Goal: Task Accomplishment & Management: Manage account settings

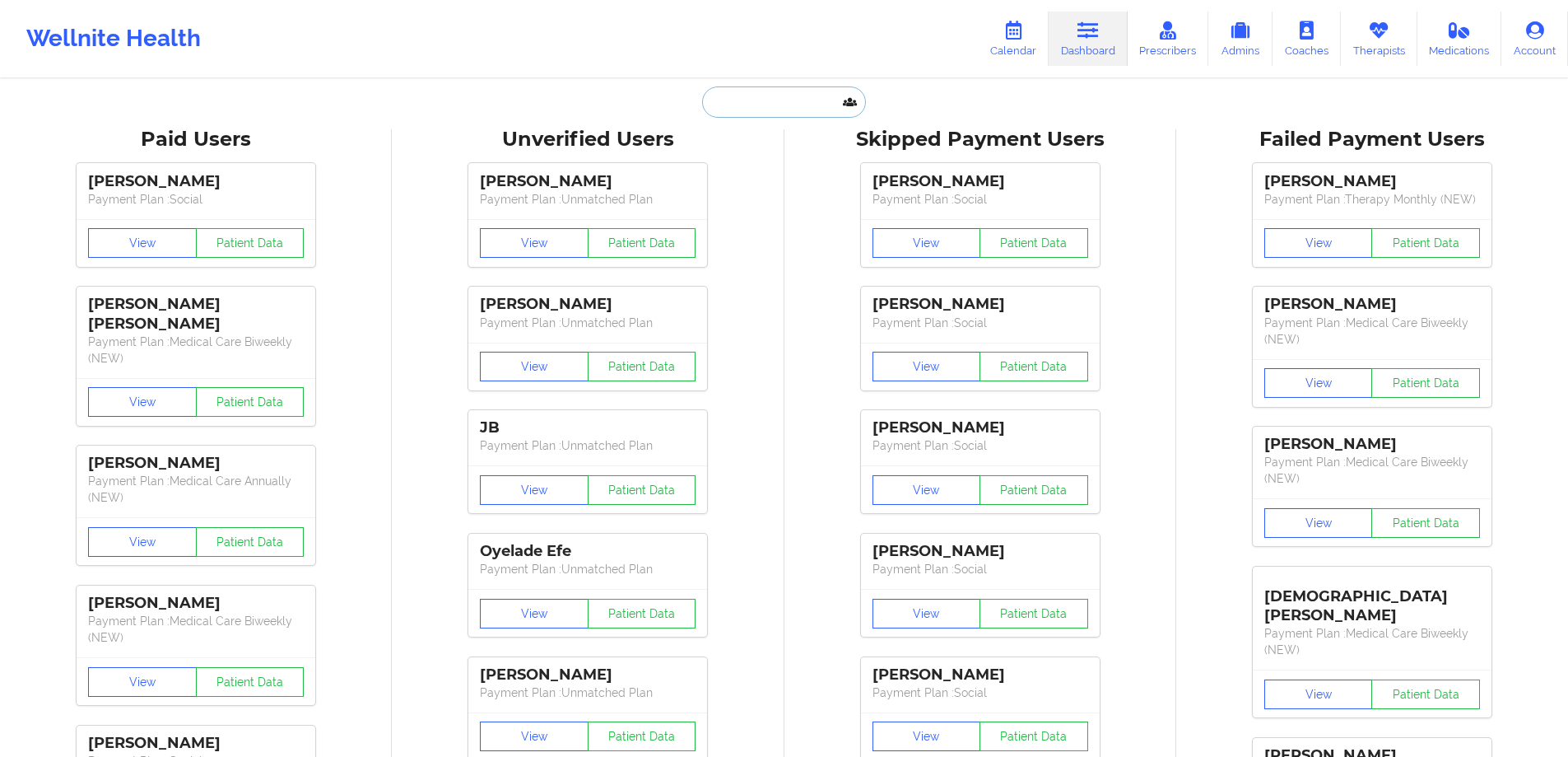
click at [795, 100] on input "text" at bounding box center [783, 102] width 163 height 31
paste input "[EMAIL_ADDRESS][DOMAIN_NAME]"
type input "[EMAIL_ADDRESS][DOMAIN_NAME]"
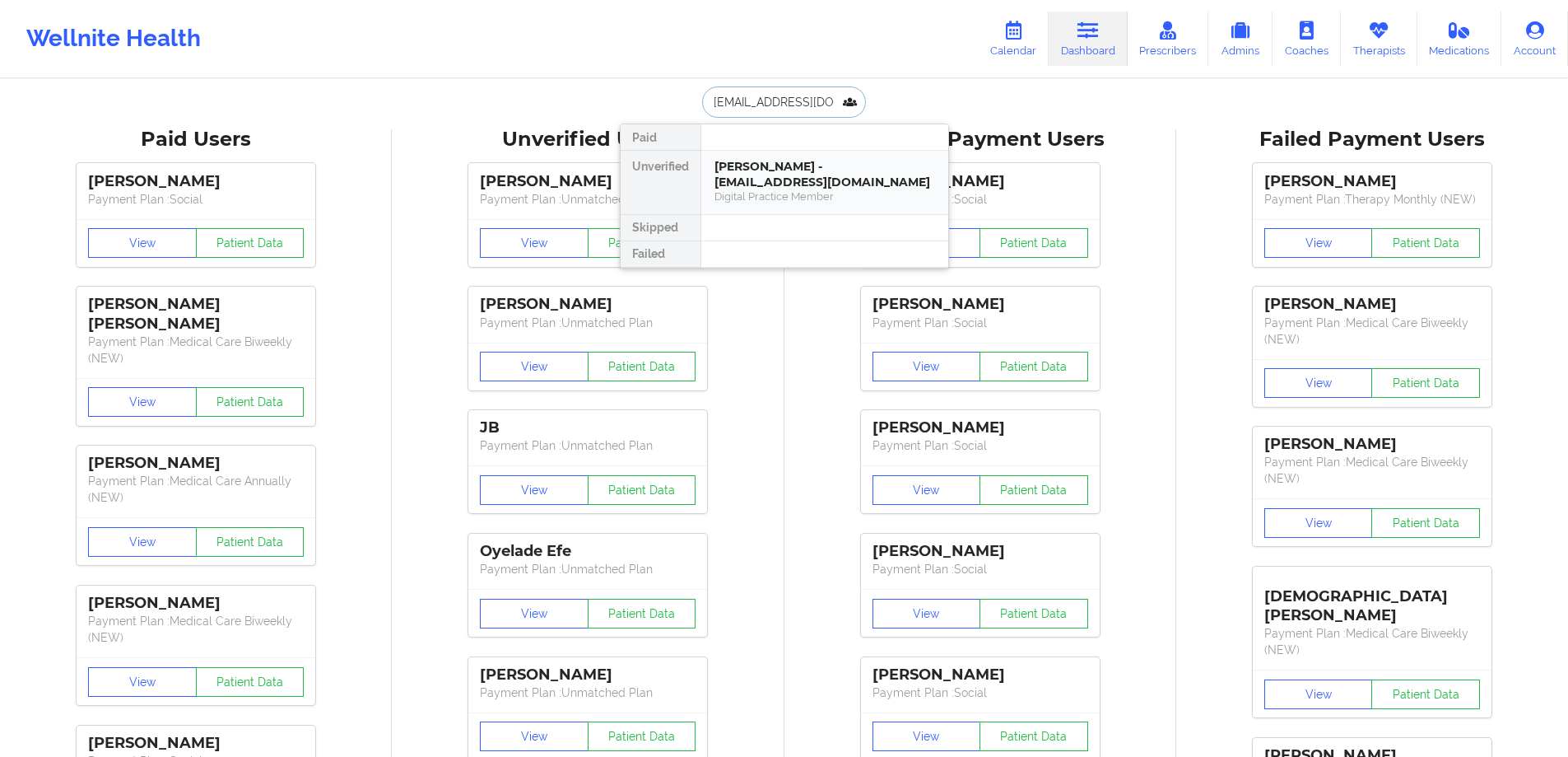
click at [824, 187] on div "[PERSON_NAME] - [EMAIL_ADDRESS][DOMAIN_NAME]" at bounding box center [825, 174] width 221 height 30
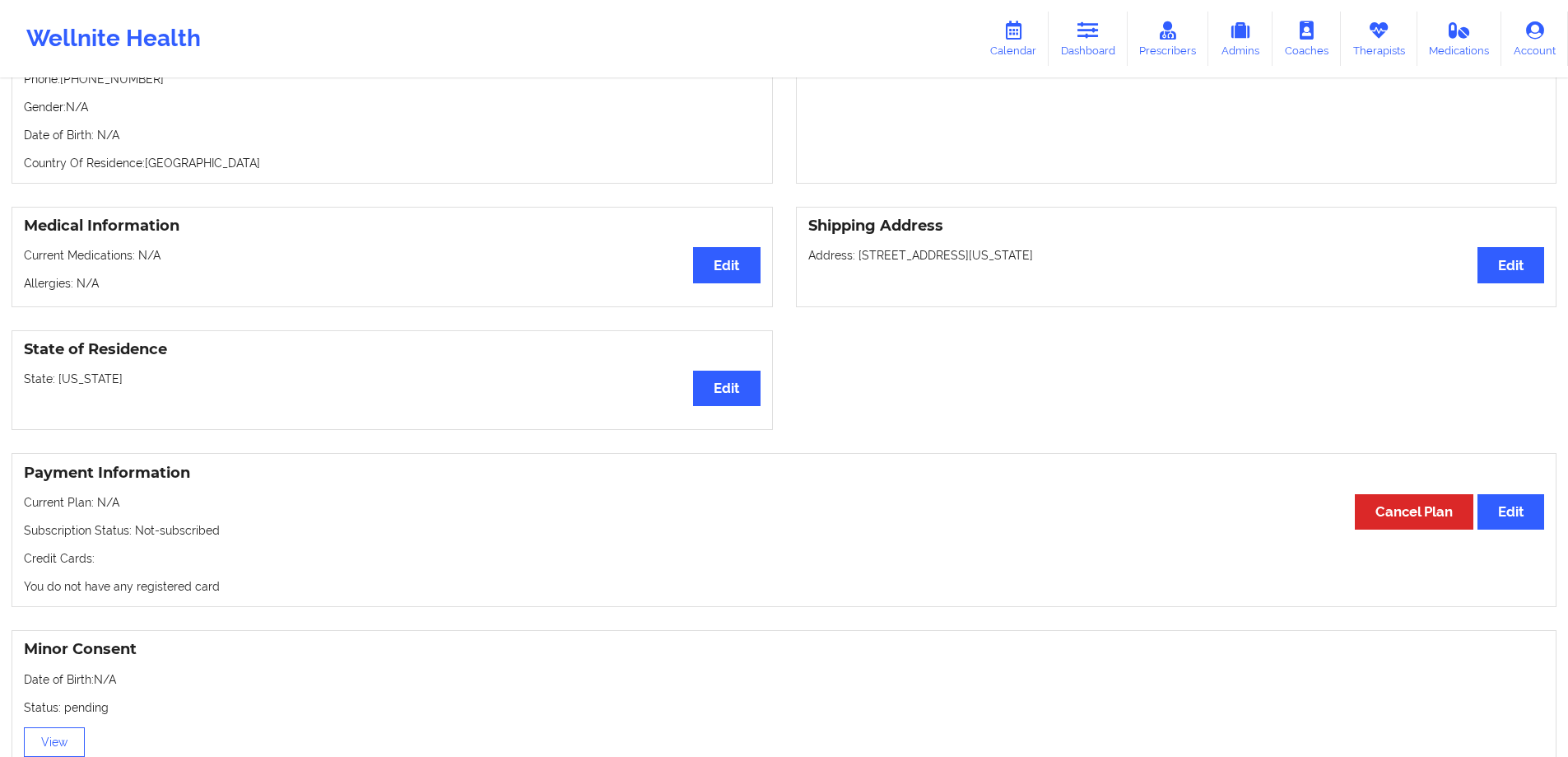
scroll to position [0, 0]
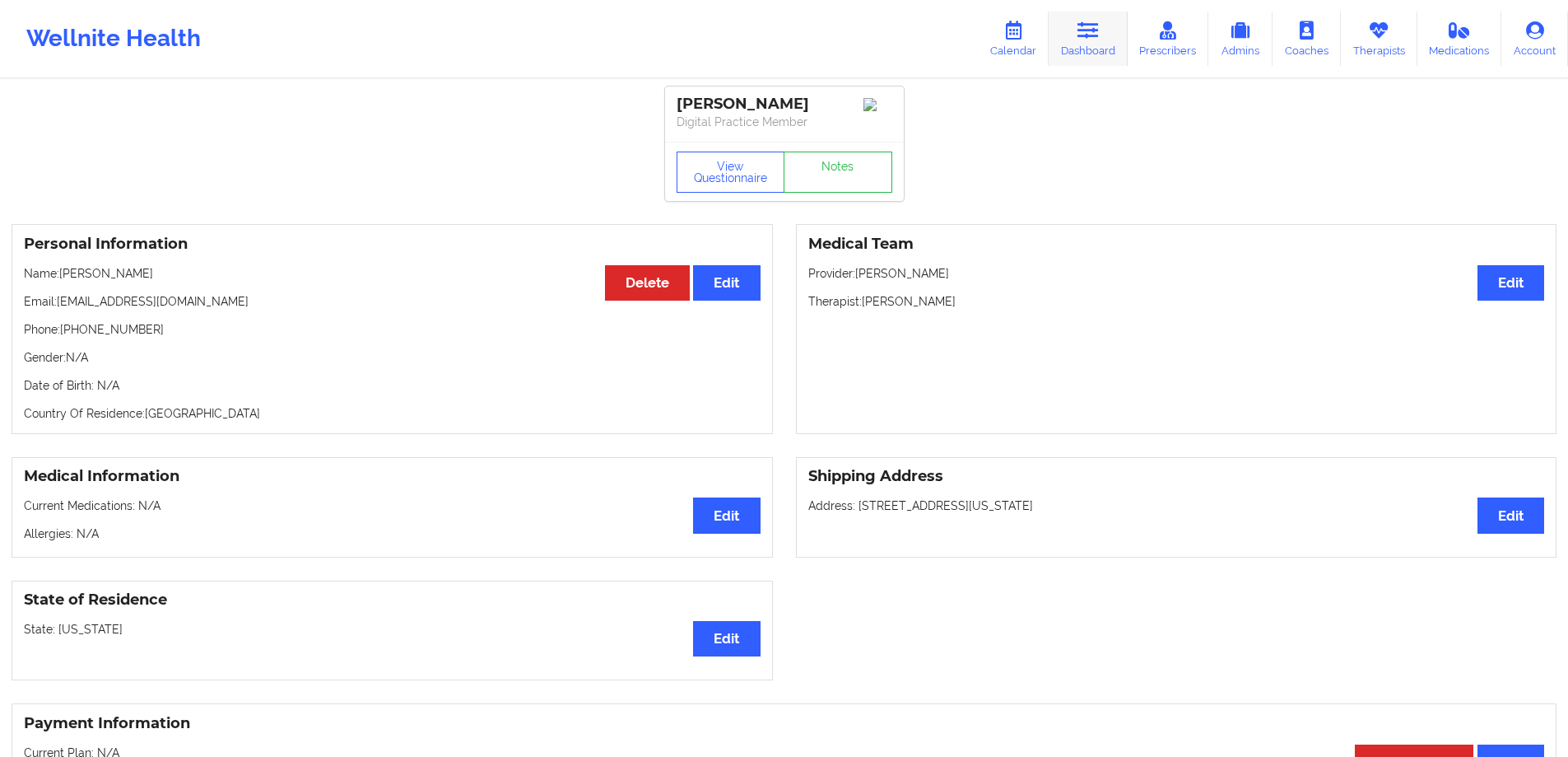
click at [1116, 47] on link "Dashboard" at bounding box center [1088, 39] width 79 height 55
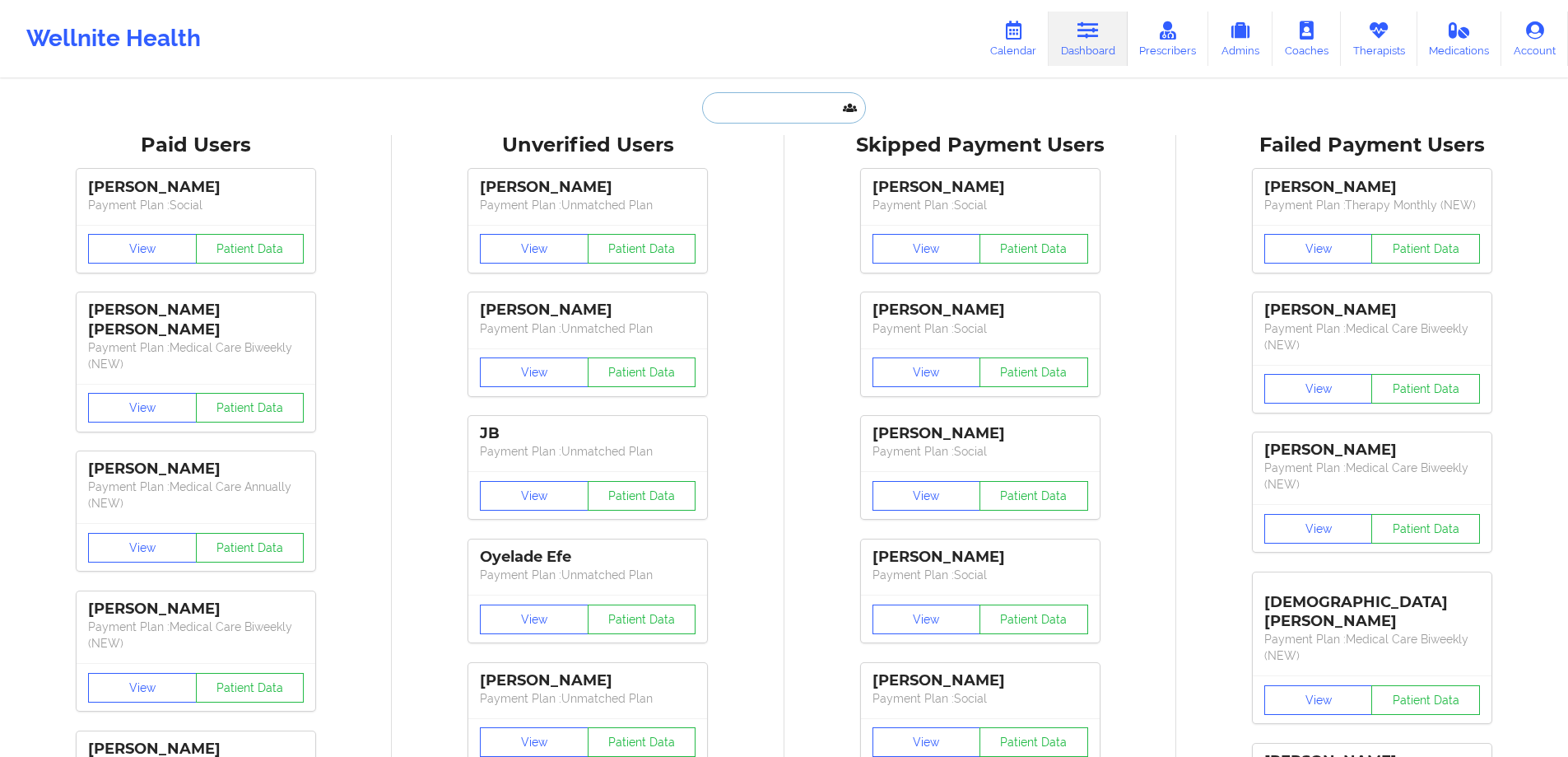
click at [799, 97] on input "text" at bounding box center [783, 107] width 163 height 31
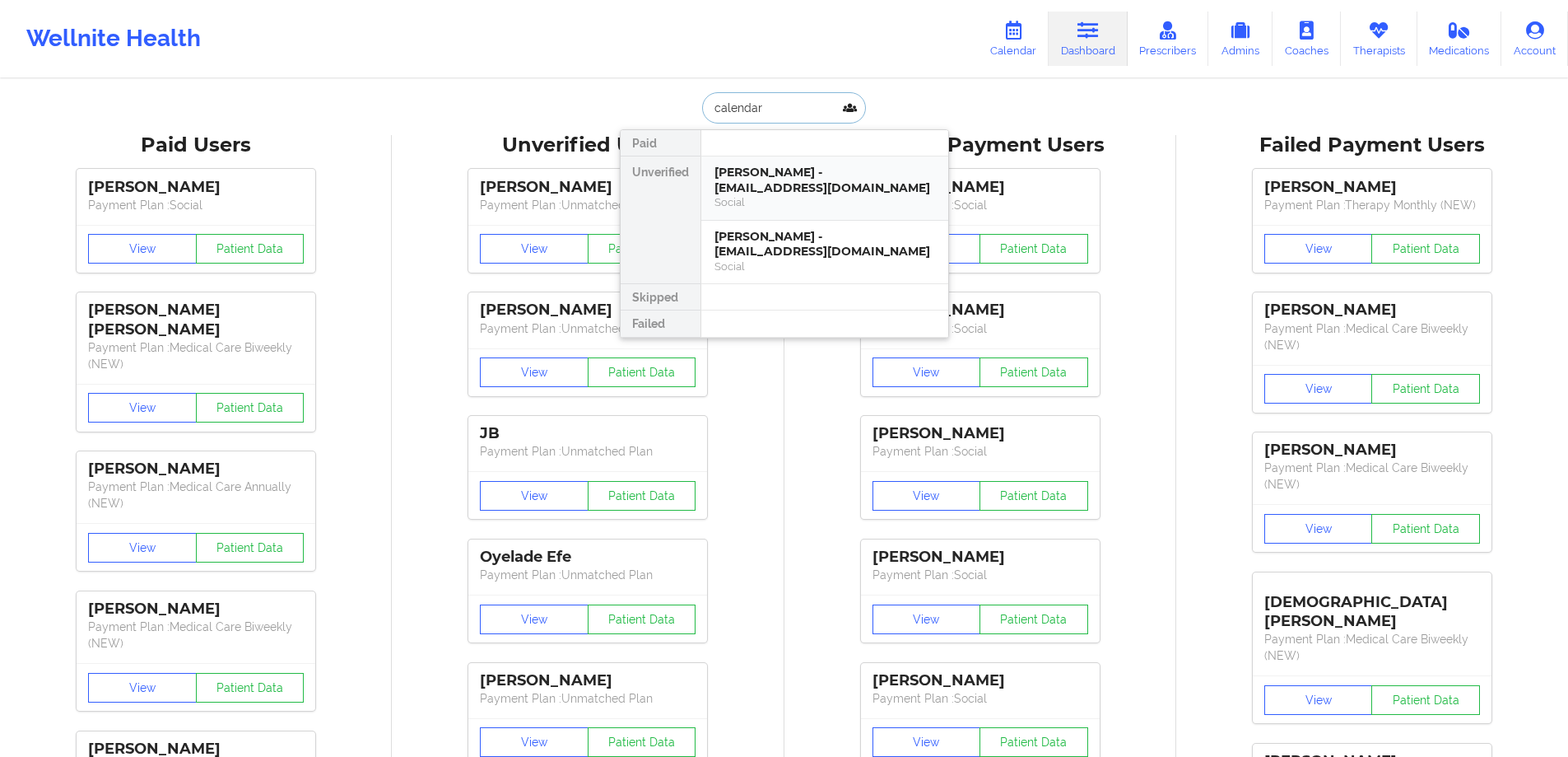
type input "calendar"
click at [1000, 36] on link "Calendar" at bounding box center [1013, 39] width 71 height 55
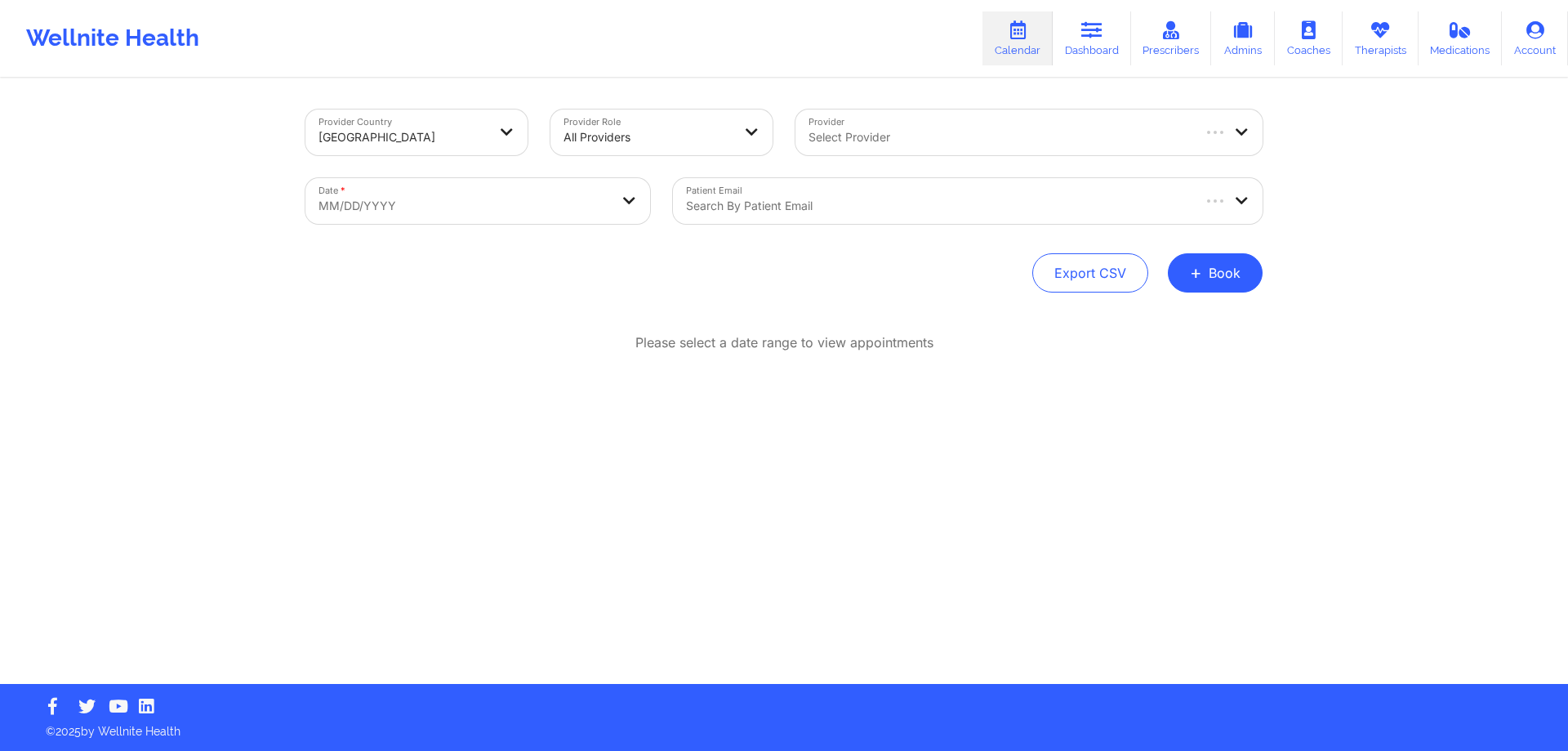
click at [960, 124] on div "Select Provider" at bounding box center [993, 132] width 395 height 46
click at [696, 137] on div at bounding box center [648, 137] width 168 height 20
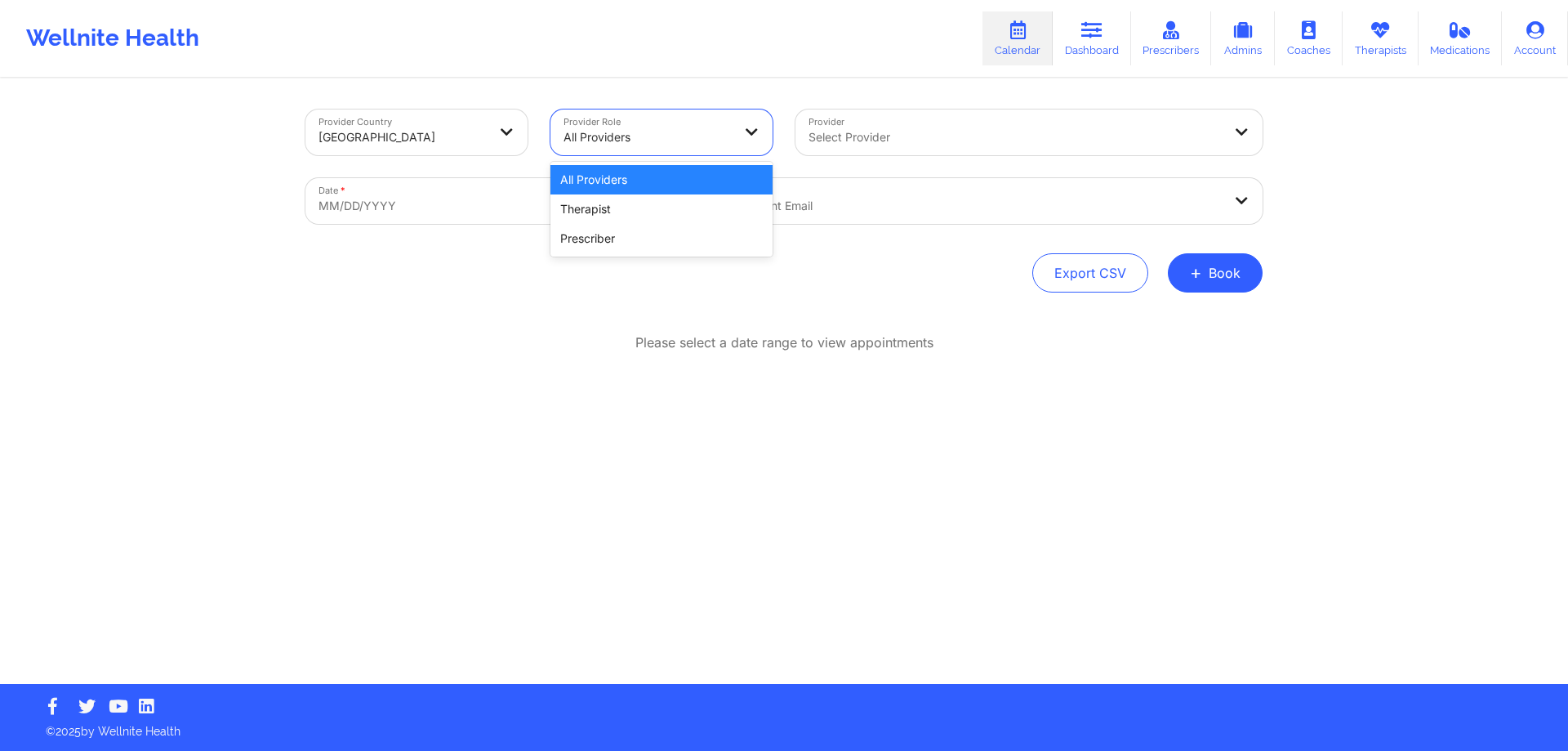
click at [642, 211] on div "Therapist" at bounding box center [661, 209] width 222 height 30
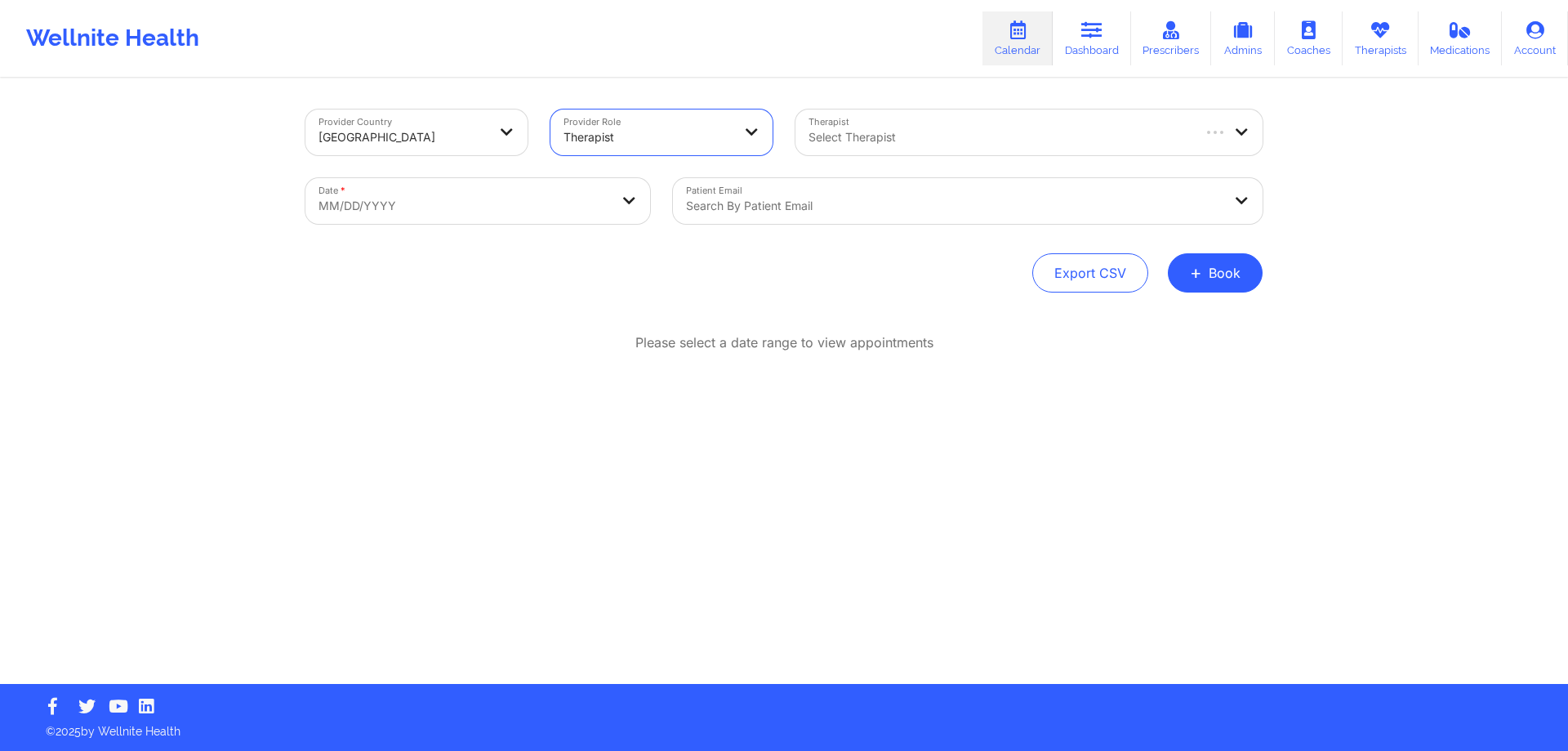
click at [927, 125] on div "Select Therapist" at bounding box center [993, 132] width 395 height 46
type input "[PERSON_NAME]"
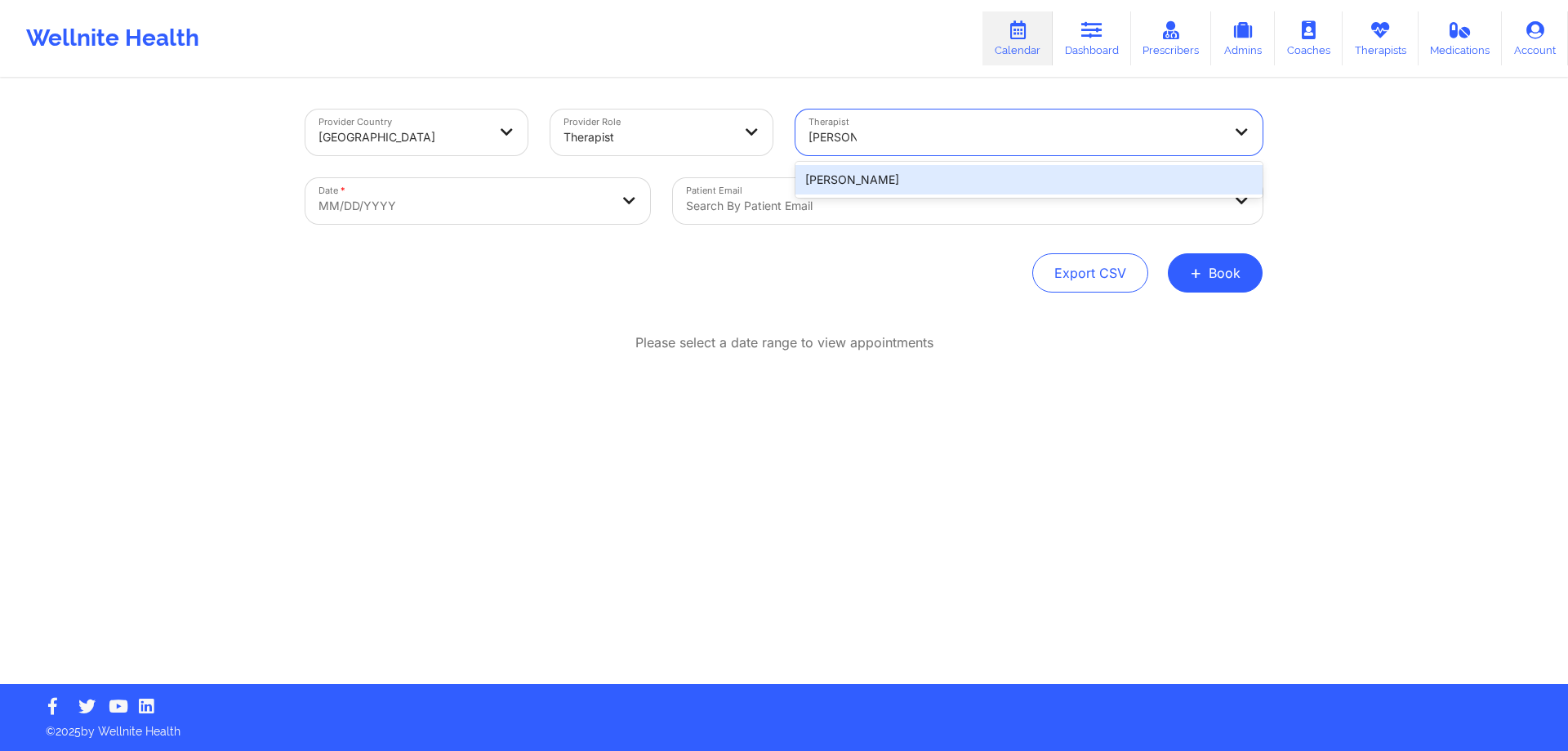
click at [911, 185] on div "[PERSON_NAME]" at bounding box center [1029, 180] width 467 height 30
click at [602, 196] on body "Wellnite Health Calendar Dashboard Prescribers Admins Coaches Therapists Medica…" at bounding box center [784, 376] width 1568 height 751
select select "2025-8"
select select "2025-9"
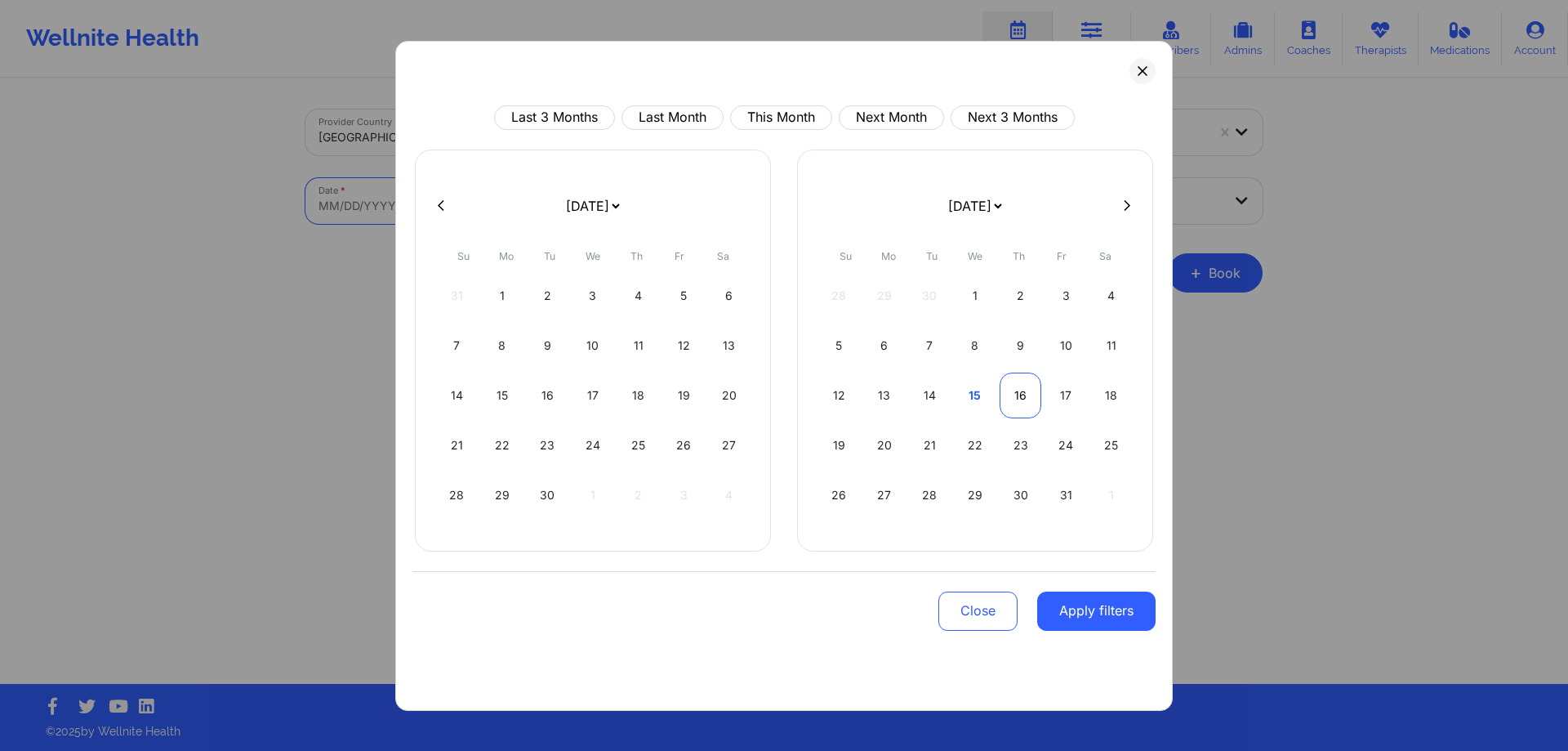
click at [1021, 397] on div "16" at bounding box center [1020, 395] width 42 height 46
select select "2025-9"
select select "2025-10"
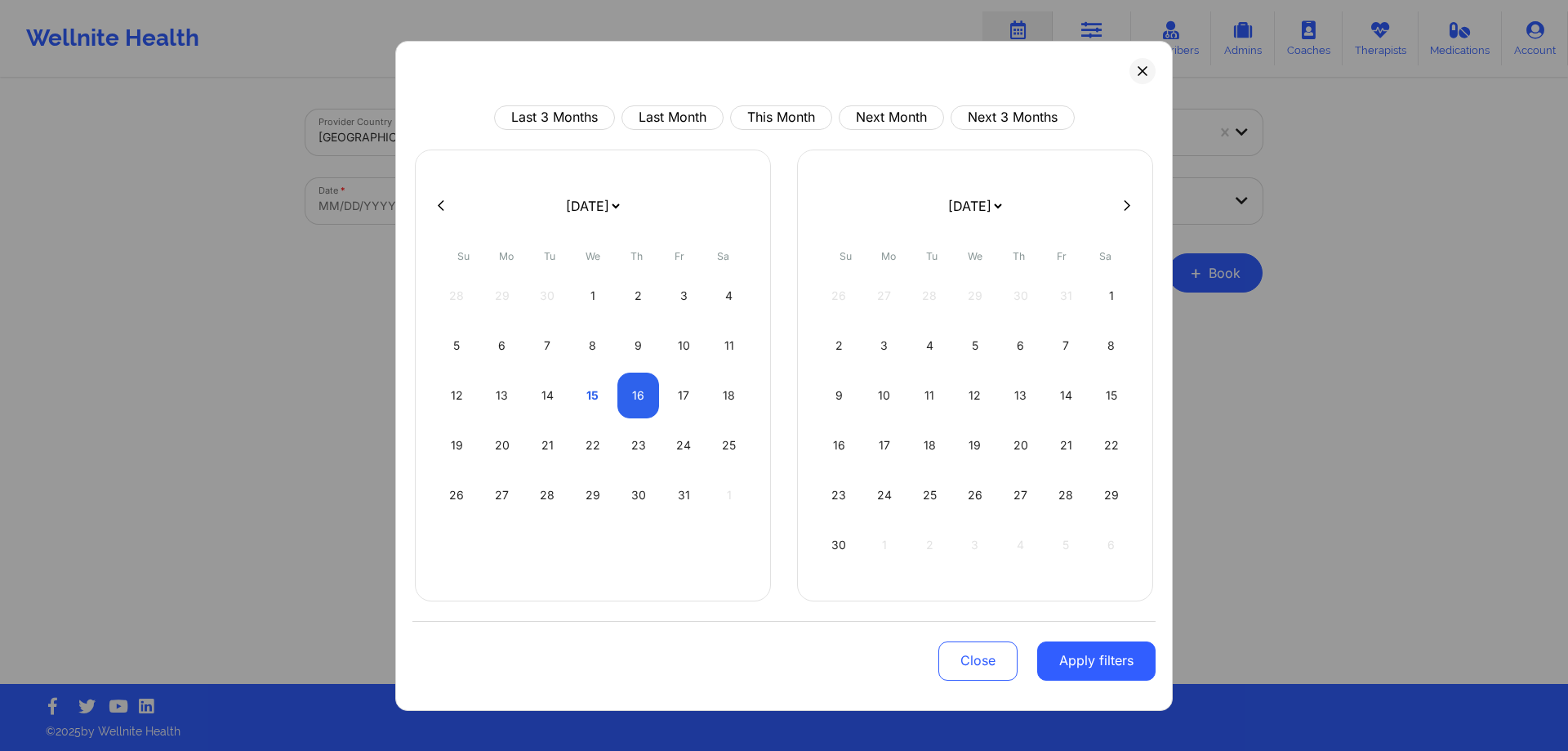
select select "2025-9"
select select "2025-10"
select select "2025-9"
select select "2025-10"
click at [685, 400] on div "17" at bounding box center [684, 395] width 42 height 46
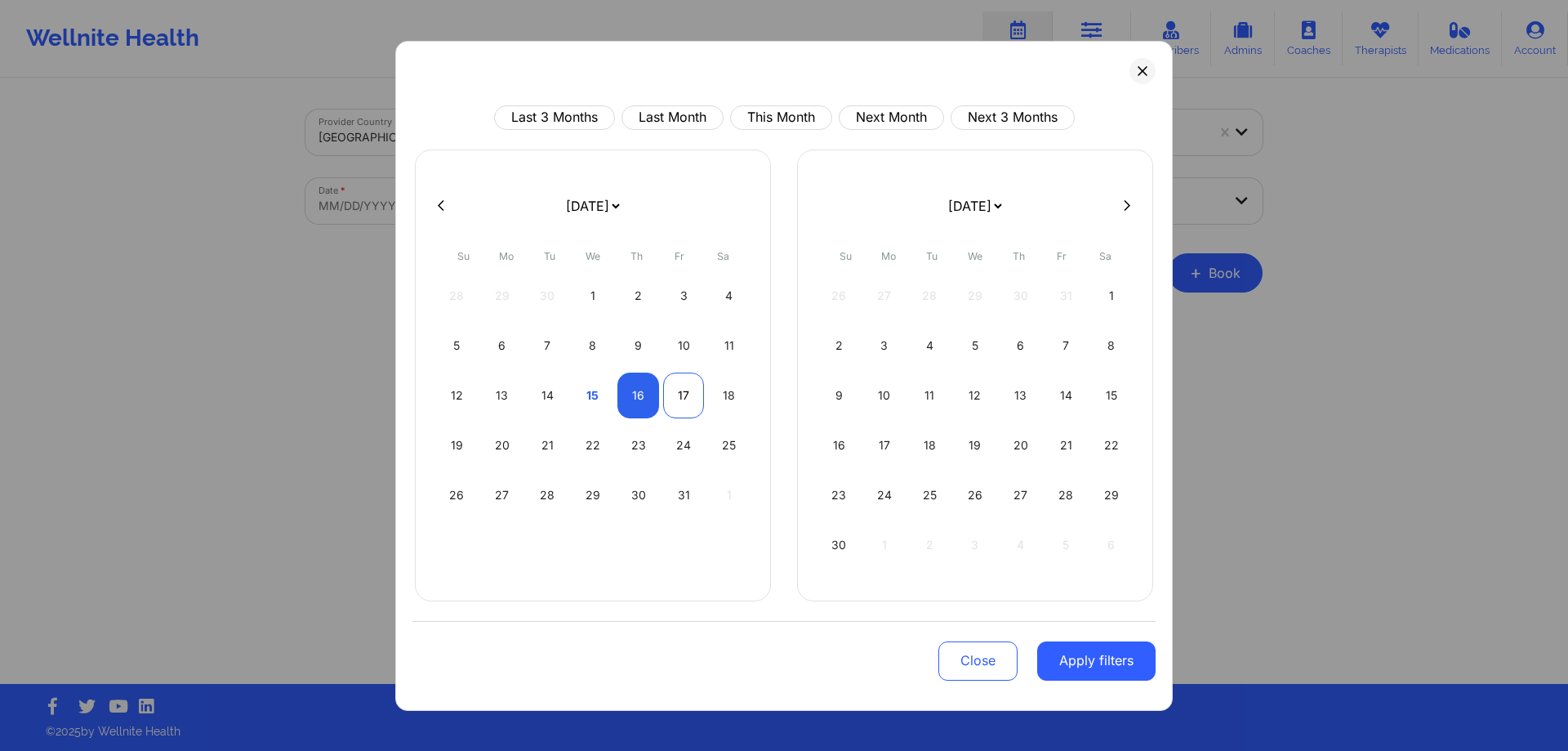
select select "2025-9"
select select "2025-10"
click at [1123, 663] on button "Apply filters" at bounding box center [1096, 661] width 118 height 39
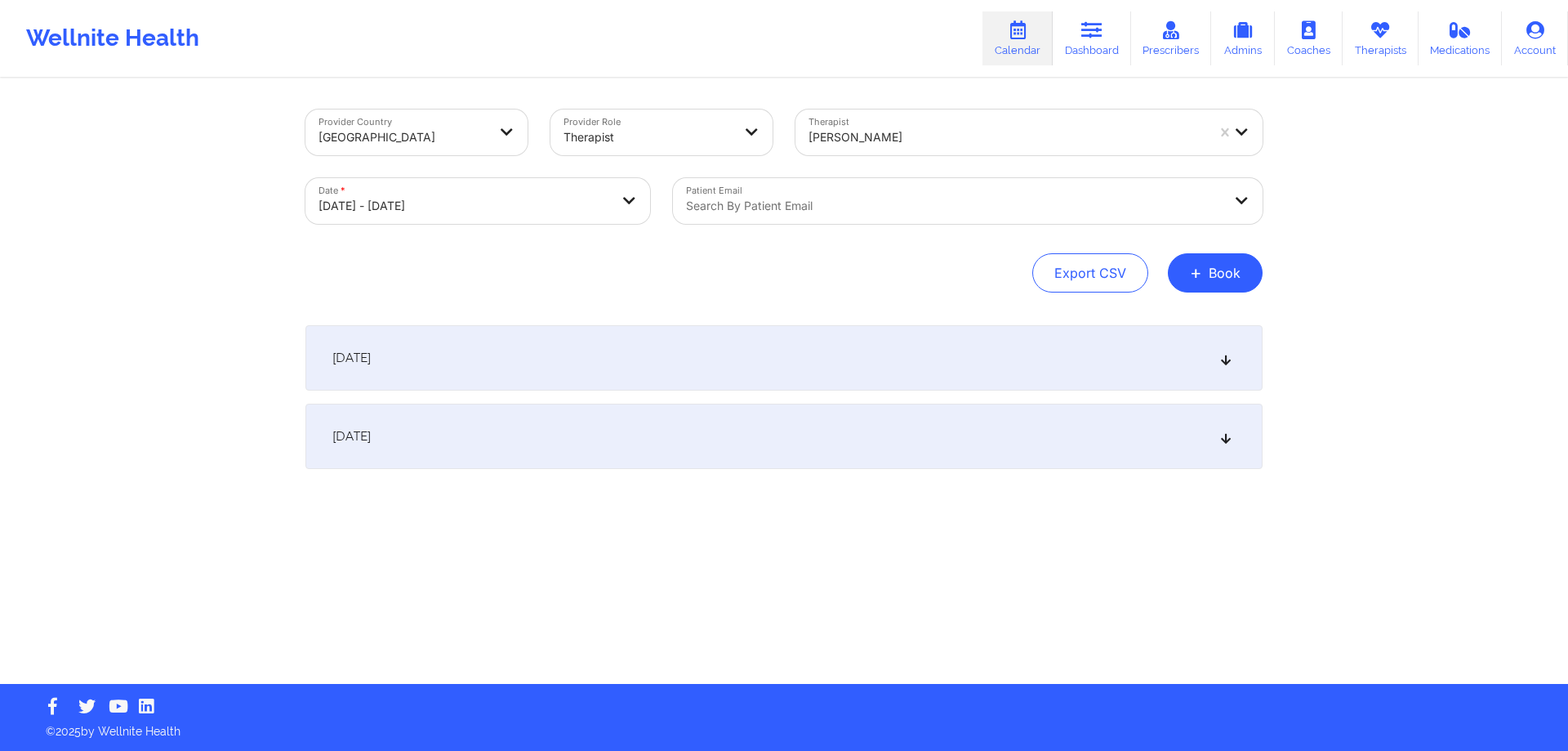
click at [849, 333] on div "[DATE]" at bounding box center [784, 357] width 957 height 65
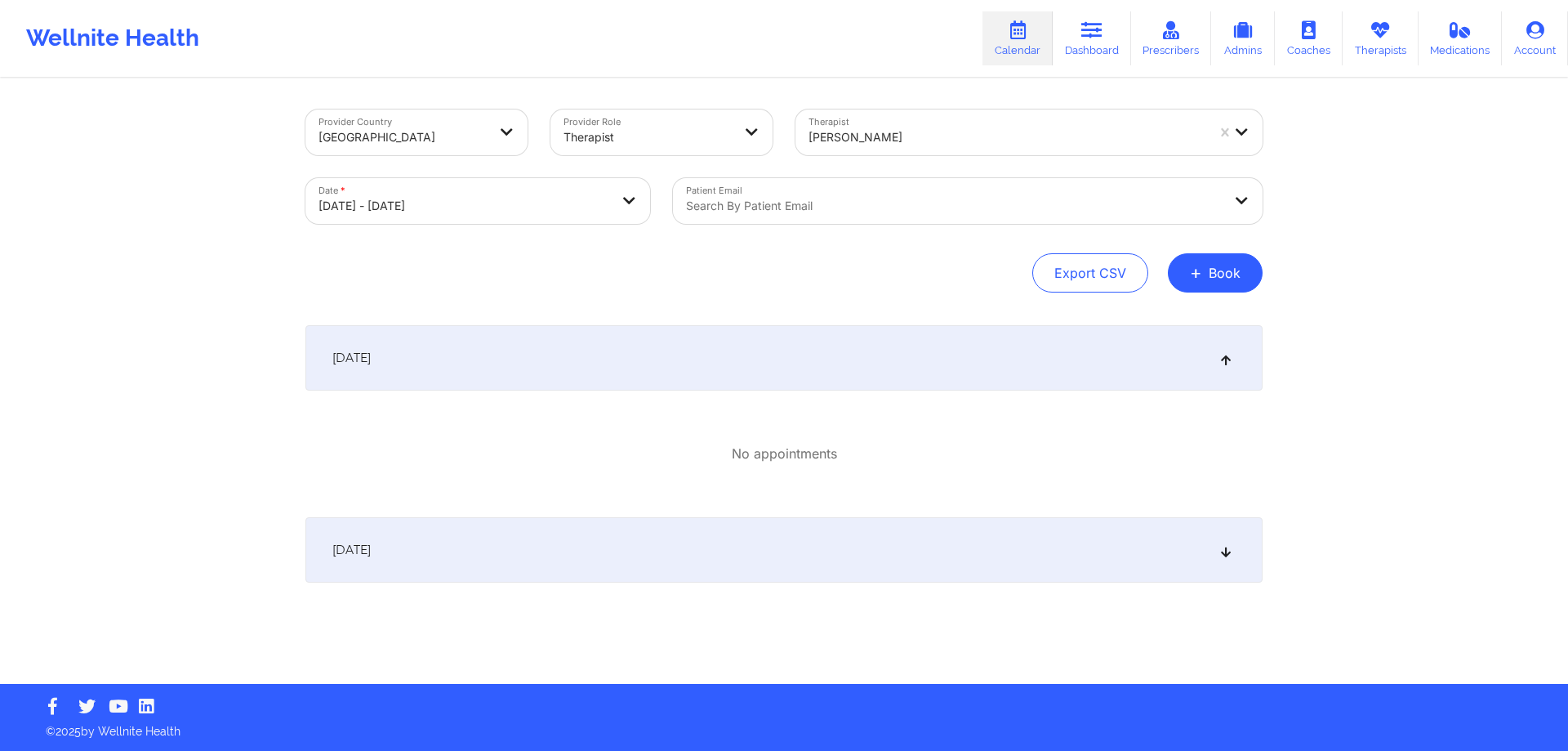
click at [734, 531] on div "[DATE]" at bounding box center [784, 550] width 957 height 65
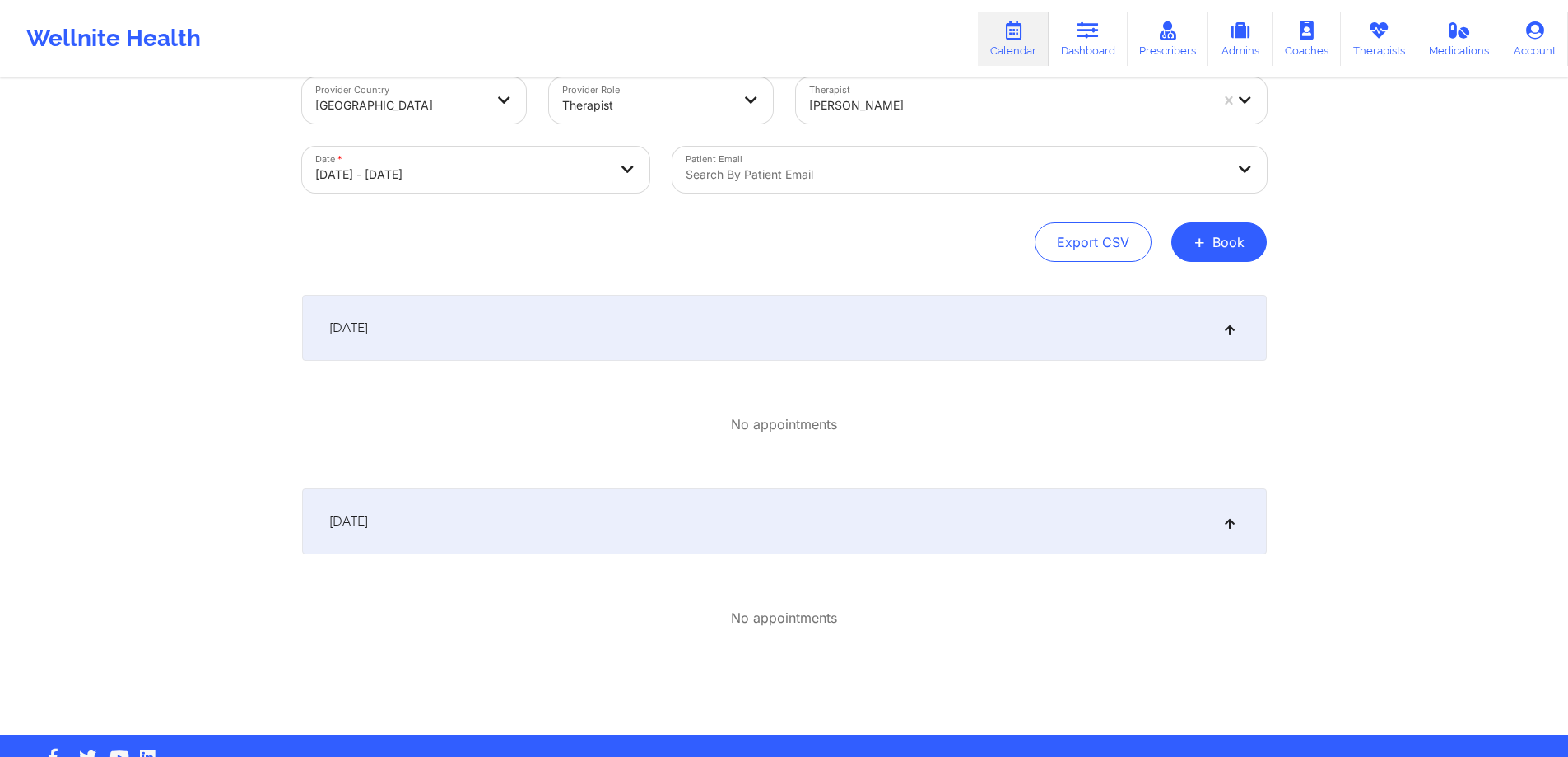
scroll to position [77, 0]
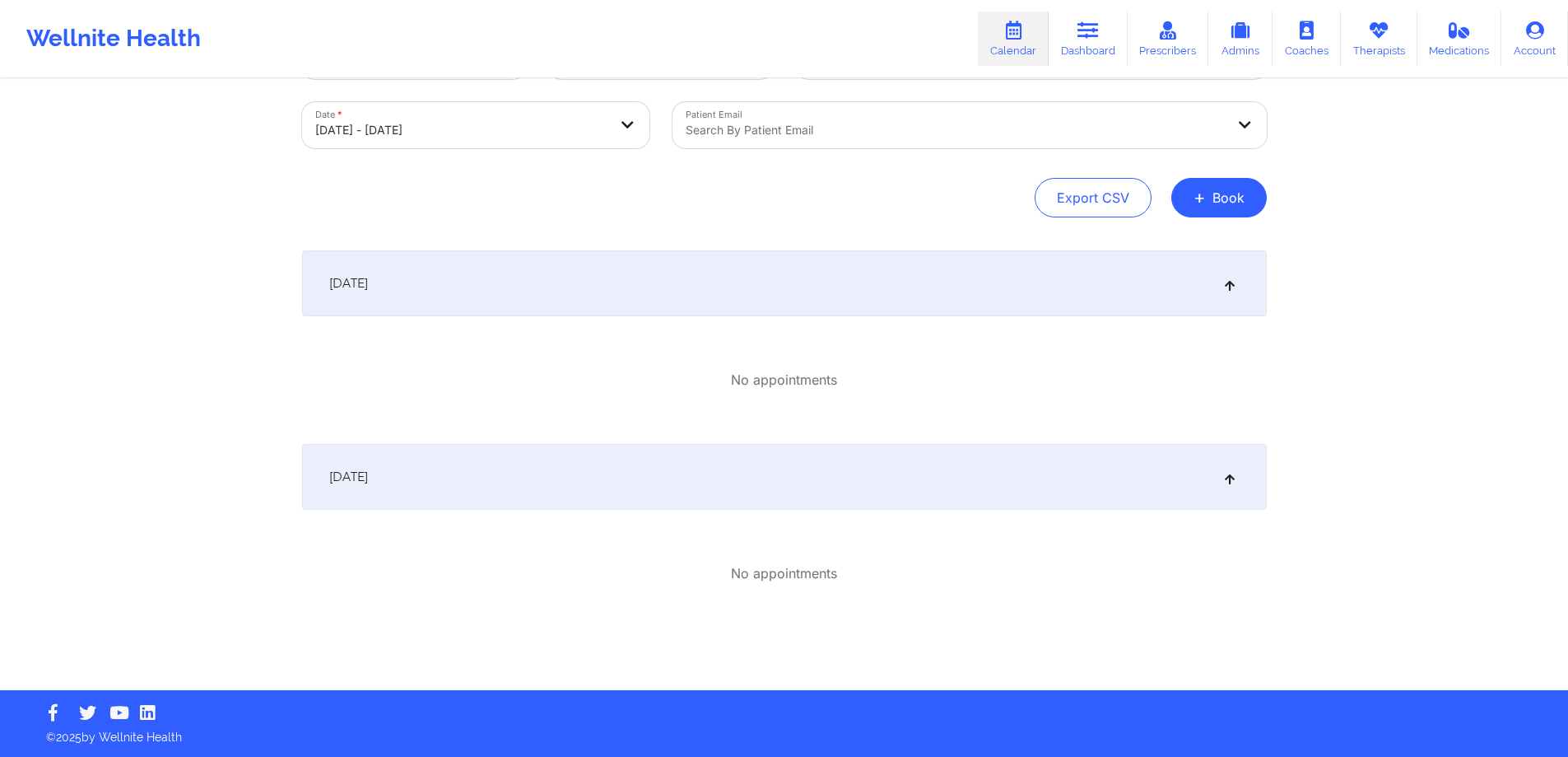
click at [967, 633] on div "[DATE] No appointments [DATE] No appointments" at bounding box center [784, 469] width 965 height 439
click at [1315, 36] on icon at bounding box center [1307, 31] width 22 height 18
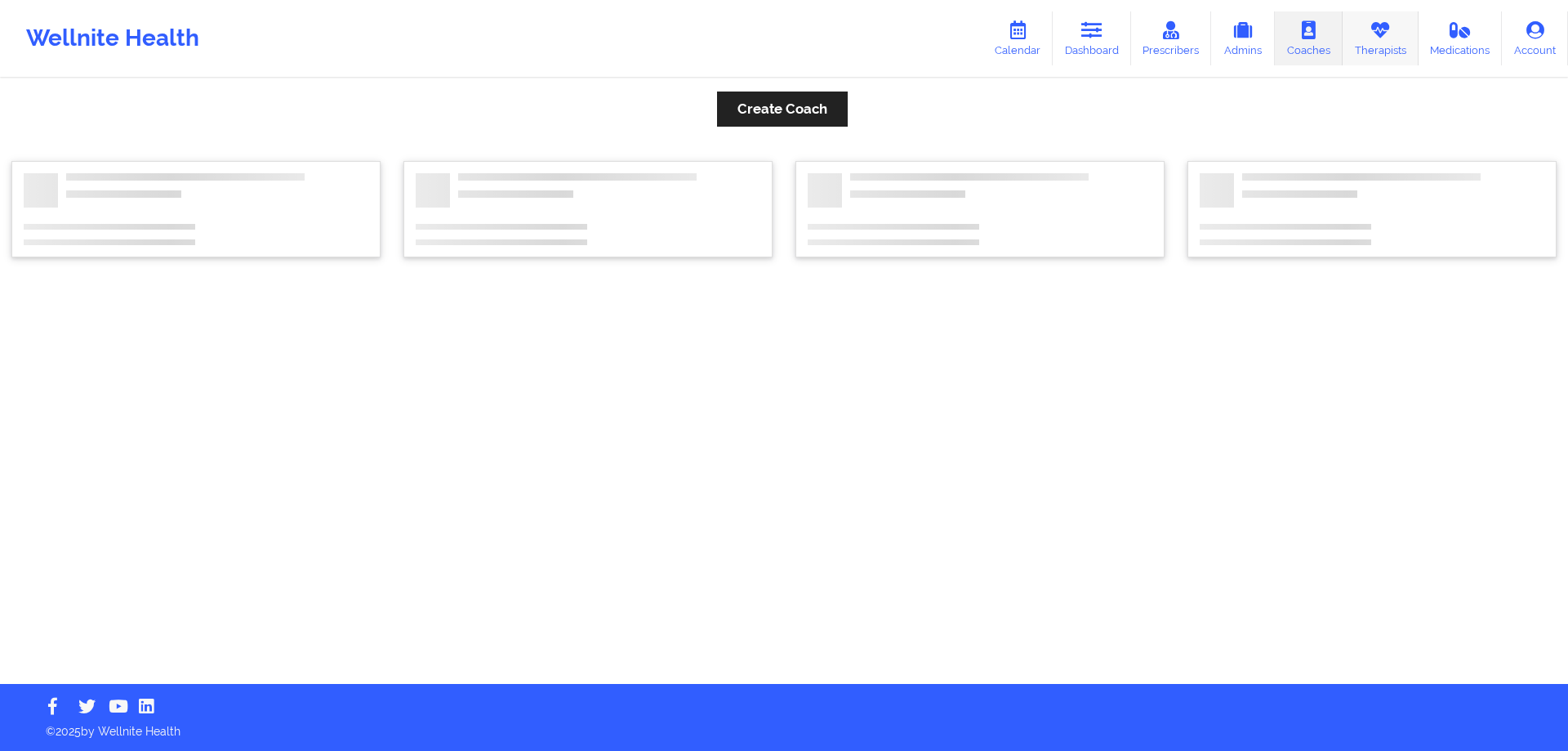
click at [1364, 32] on link "Therapists" at bounding box center [1380, 39] width 76 height 54
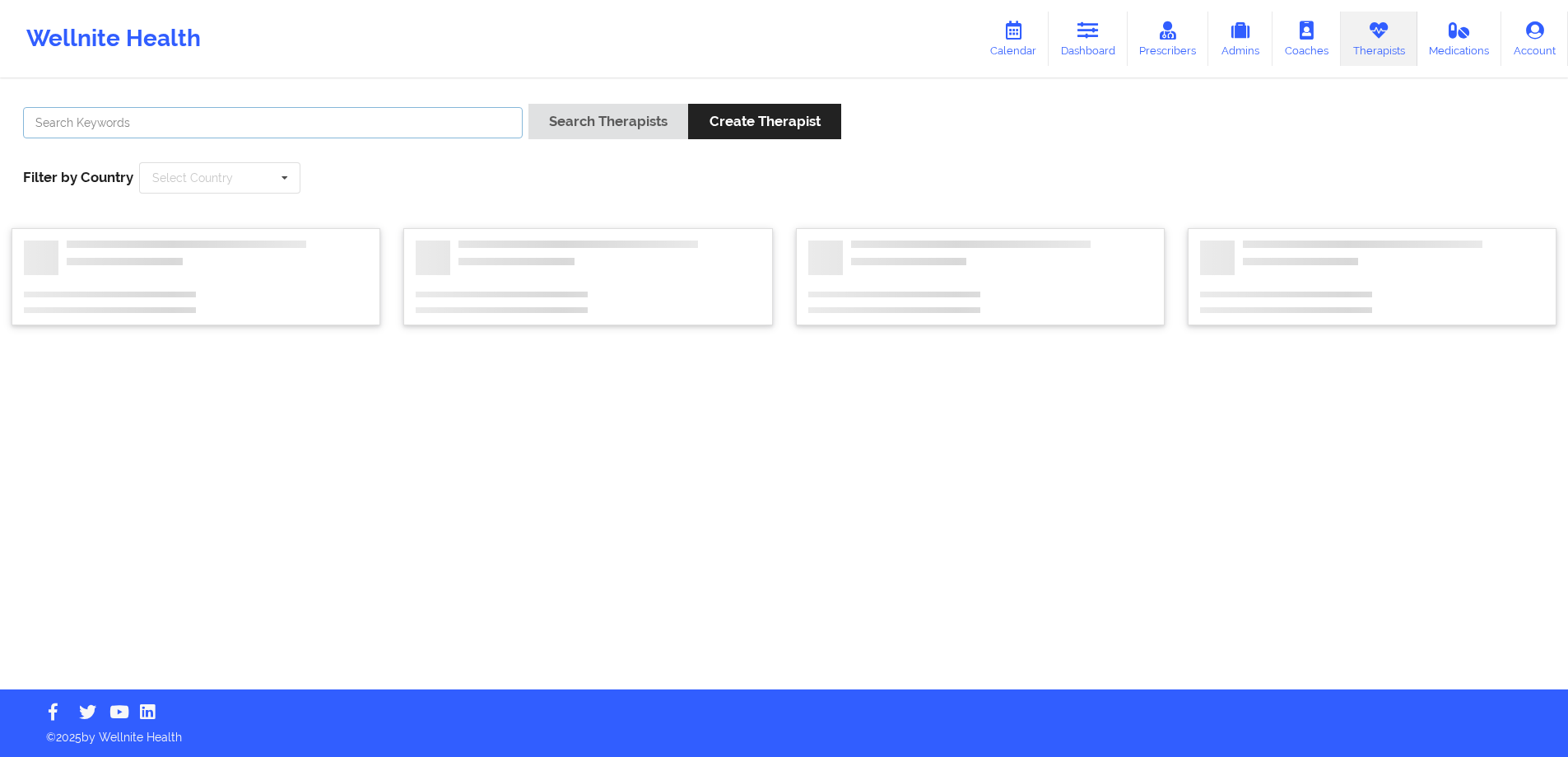
click at [384, 124] on input "text" at bounding box center [272, 123] width 499 height 31
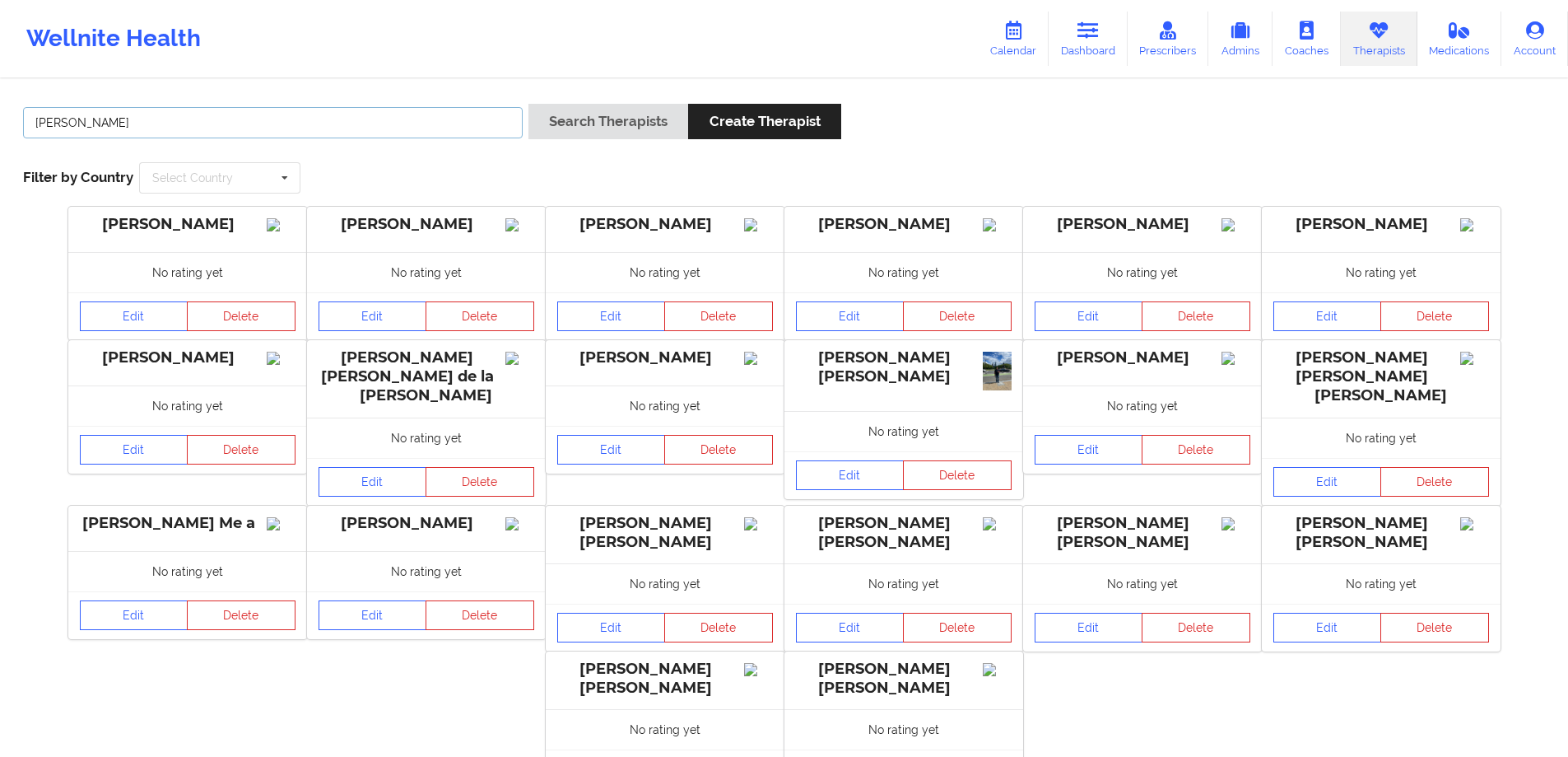
type input "[PERSON_NAME]"
click at [528, 104] on button "Search Therapists" at bounding box center [608, 121] width 160 height 35
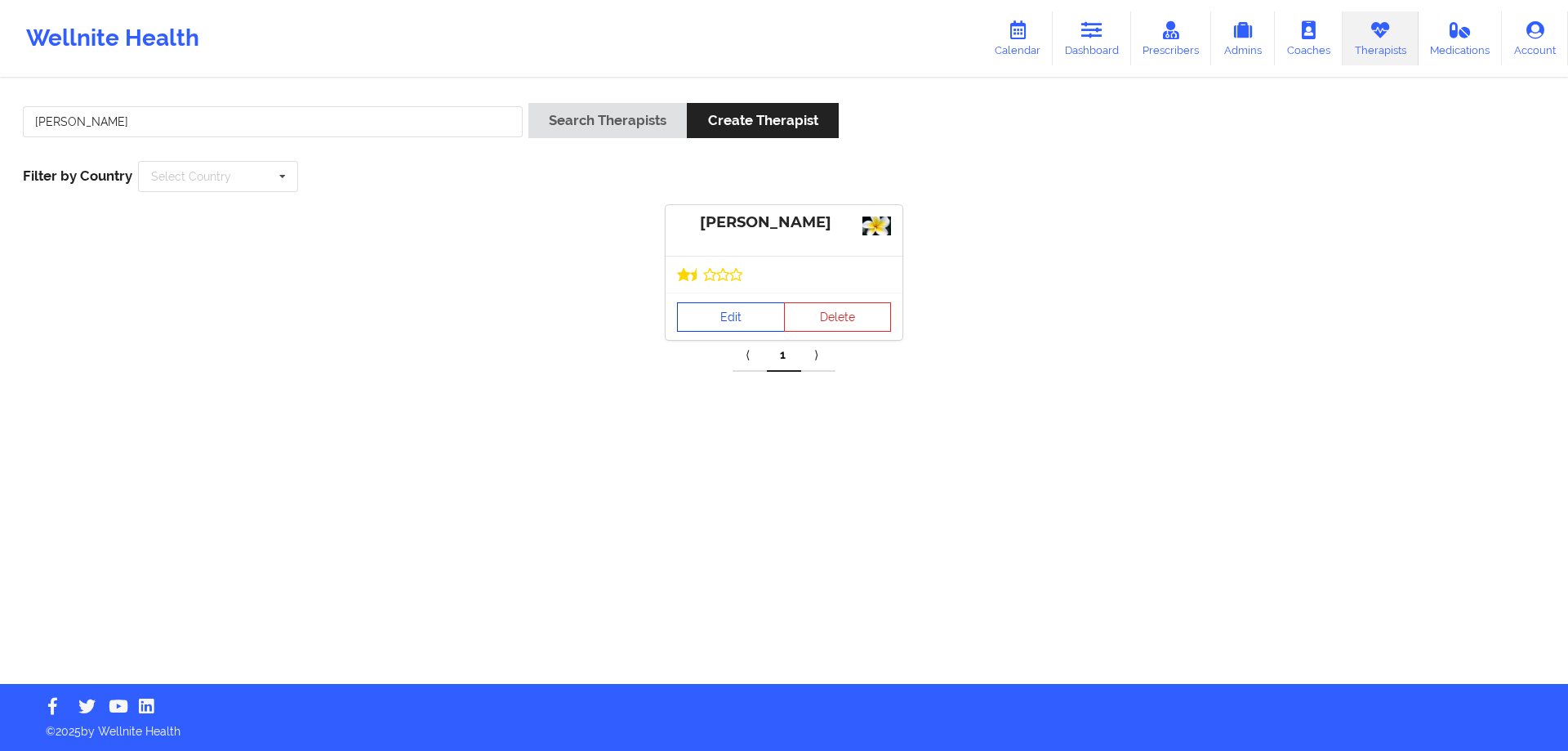
click at [737, 306] on link "Edit" at bounding box center [730, 317] width 107 height 30
